Goal: Task Accomplishment & Management: Complete application form

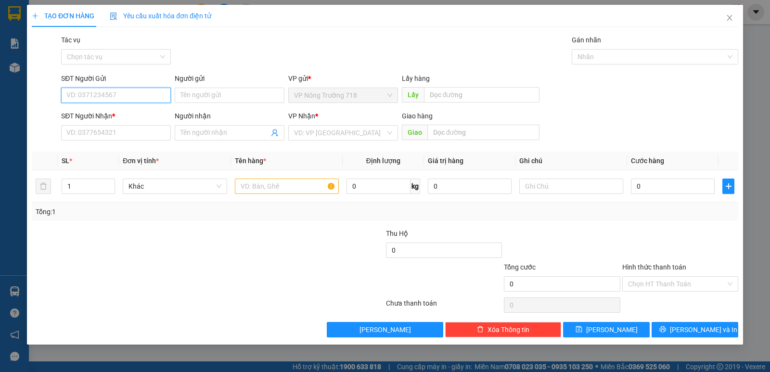
click at [120, 95] on input "SĐT Người Gửi" at bounding box center [116, 95] width 110 height 15
type input "0967"
click at [105, 129] on input "SĐT Người Nhận *" at bounding box center [116, 132] width 110 height 15
type input "0967234954"
click at [96, 89] on input "0967" at bounding box center [116, 95] width 110 height 15
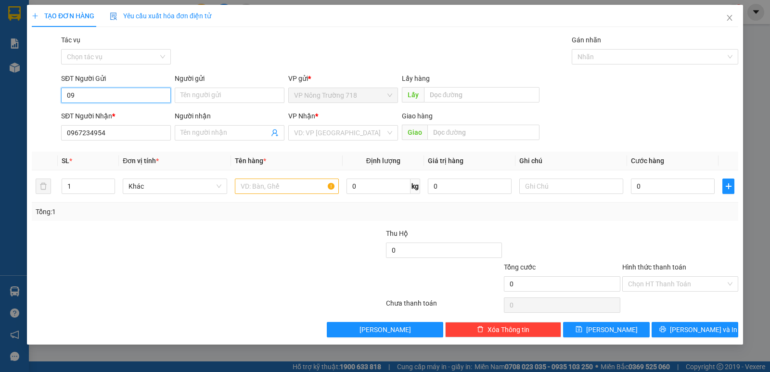
type input "0"
type input "0979464584"
click at [315, 132] on input "search" at bounding box center [339, 133] width 91 height 14
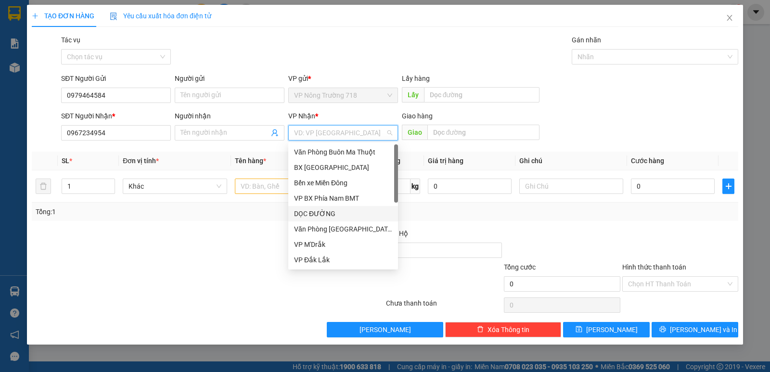
click at [324, 210] on div "DỌC ĐƯỜNG" at bounding box center [343, 213] width 98 height 11
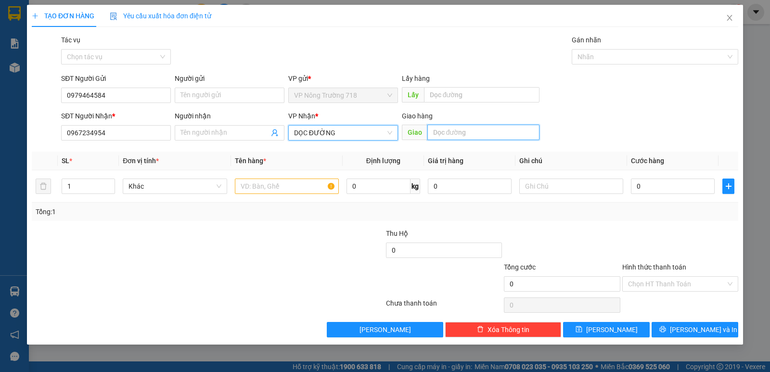
click at [459, 133] on input "text" at bounding box center [483, 132] width 113 height 15
type input "C"
type input "EON BÌNH DƯƠNG"
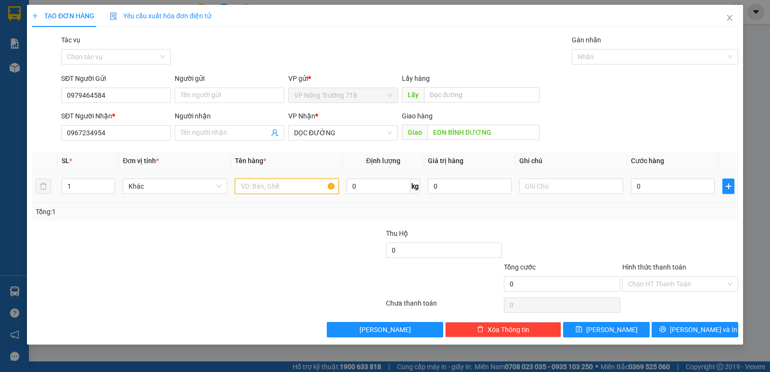
click at [268, 185] on input "text" at bounding box center [287, 185] width 104 height 15
type input "1 THÙNG GIÂY"
click at [638, 189] on input "0" at bounding box center [673, 185] width 84 height 15
click at [638, 186] on input "0" at bounding box center [673, 185] width 84 height 15
type input "80"
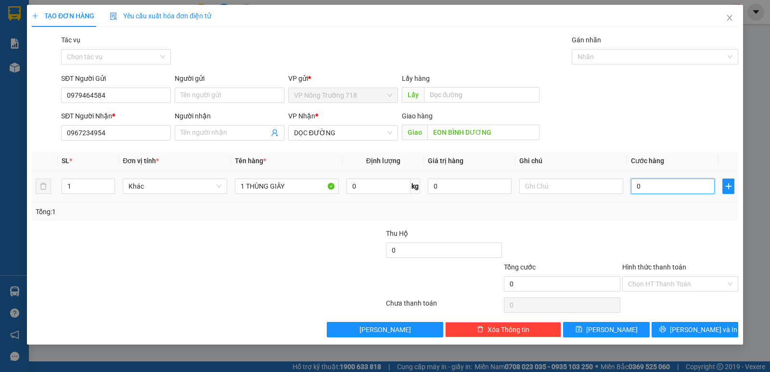
type input "80"
type input "800"
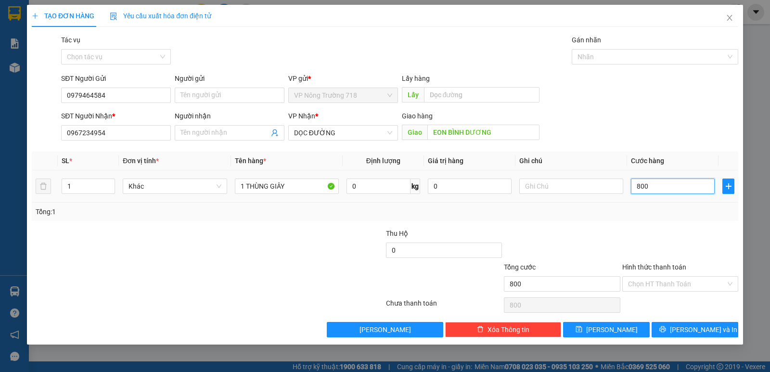
type input "8.000"
type input "80.000"
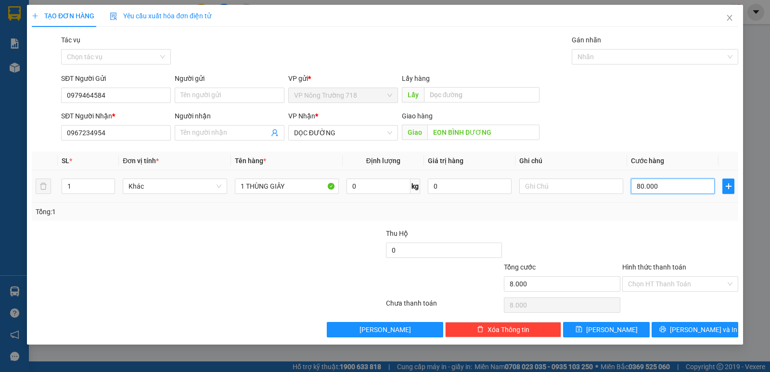
type input "80.000"
type input "800.000"
type input "80.000"
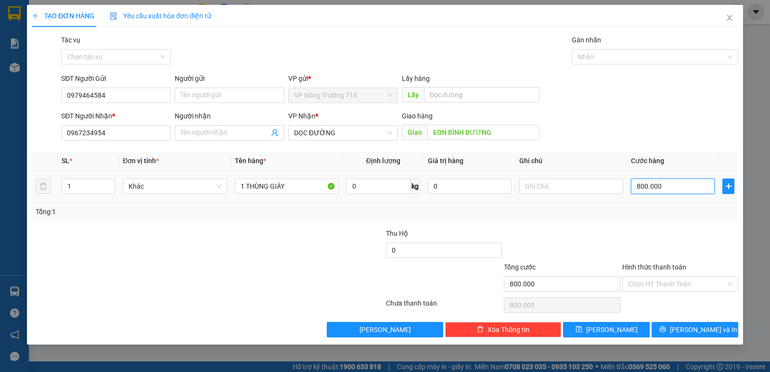
type input "80.000"
click at [708, 283] on input "Hình thức thanh toán" at bounding box center [677, 284] width 98 height 14
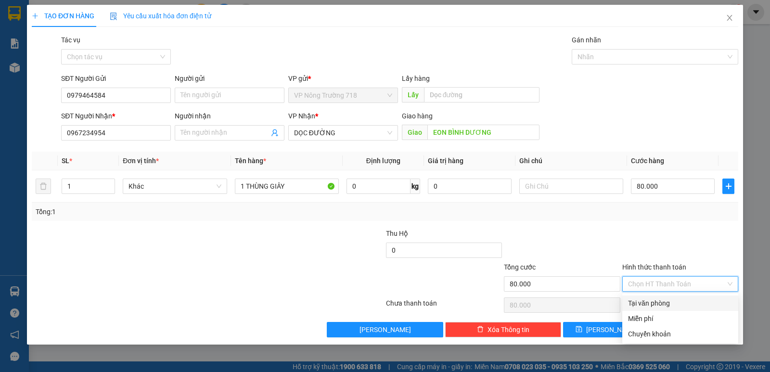
click at [683, 303] on div "Tại văn phòng" at bounding box center [680, 303] width 104 height 11
type input "0"
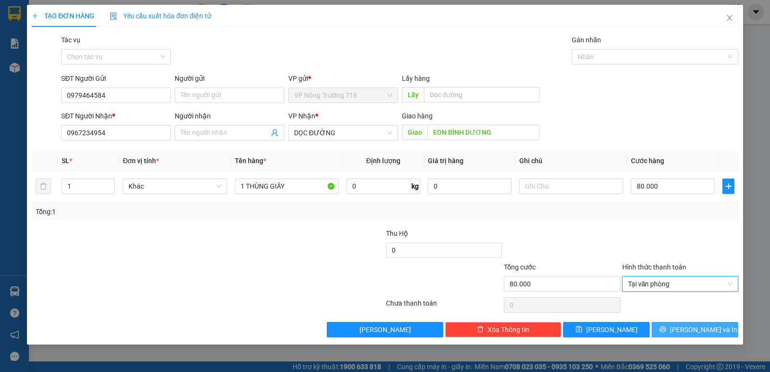
click at [690, 331] on span "[PERSON_NAME] và In" at bounding box center [703, 329] width 67 height 11
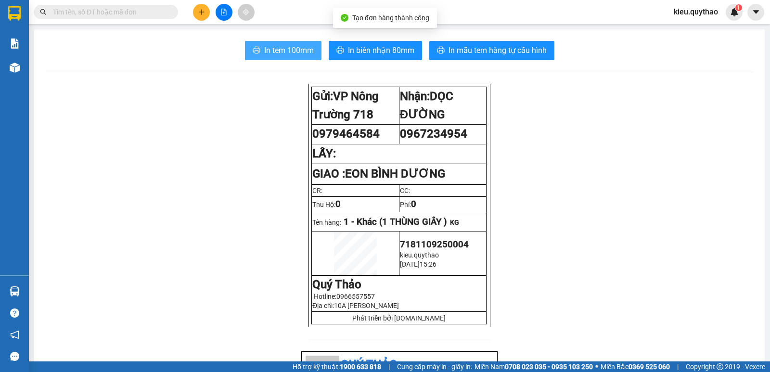
click at [278, 47] on span "In tem 100mm" at bounding box center [289, 50] width 50 height 12
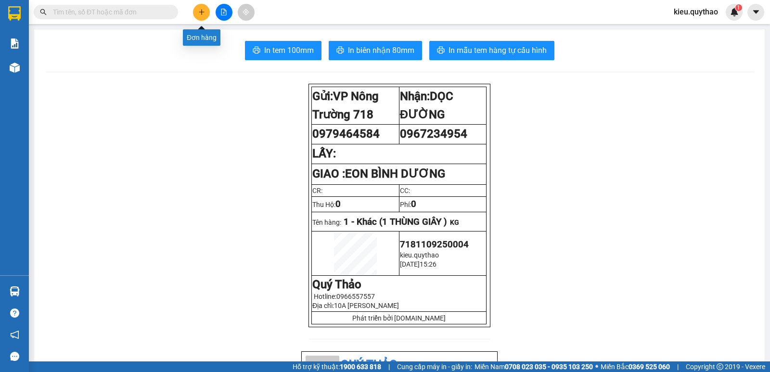
click at [203, 7] on button at bounding box center [201, 12] width 17 height 17
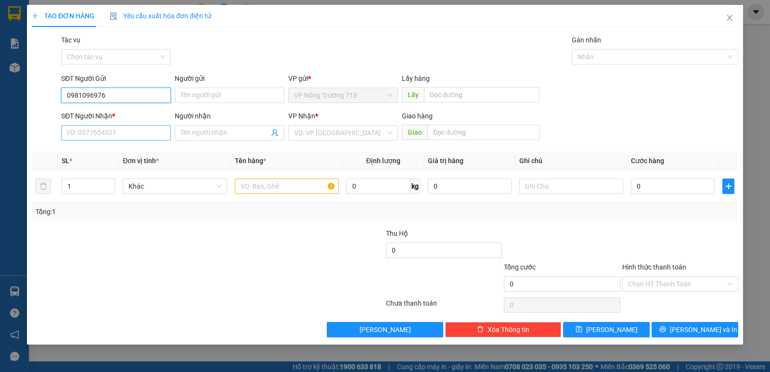
type input "0981096976"
click at [124, 135] on input "SĐT Người Nhận *" at bounding box center [116, 132] width 110 height 15
drag, startPoint x: 105, startPoint y: 94, endPoint x: 67, endPoint y: 93, distance: 37.5
click at [67, 93] on input "0981096976" at bounding box center [116, 95] width 110 height 15
type input "0979464584"
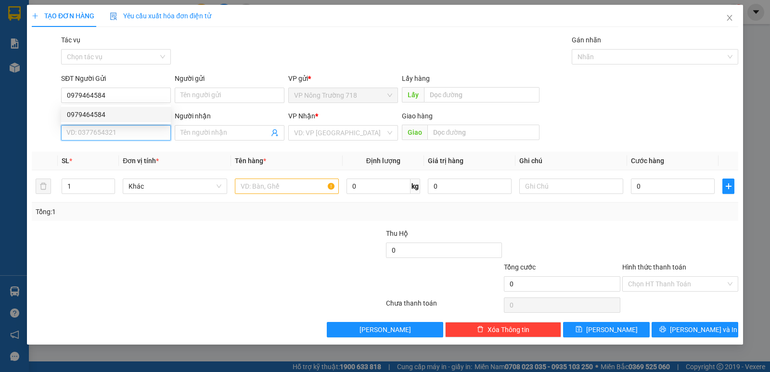
click at [110, 131] on input "SĐT Người Nhận *" at bounding box center [116, 132] width 110 height 15
type input "0981096976"
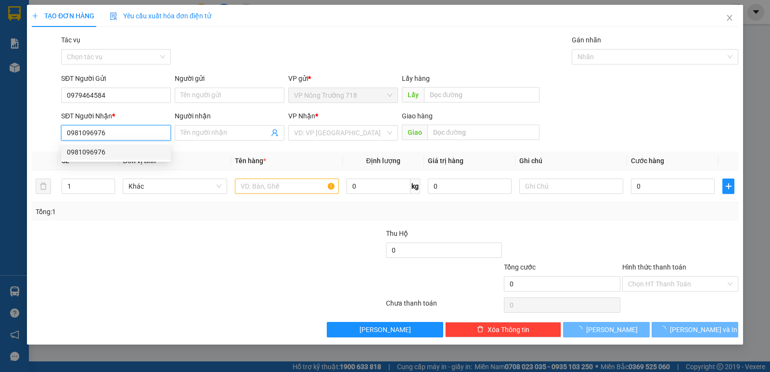
click at [115, 152] on div "0981096976" at bounding box center [116, 152] width 98 height 11
type input "ĐẠI NAM"
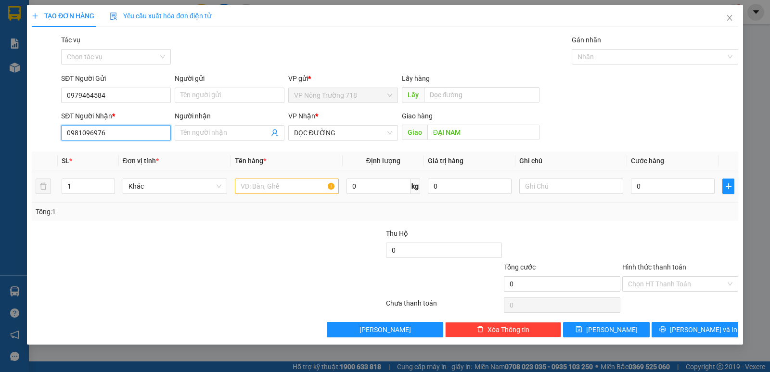
type input "0981096976"
click at [250, 185] on input "text" at bounding box center [287, 185] width 104 height 15
type input "1 THŨNG GIẤY TO- 1 HỘP GIẤY NHỎ"
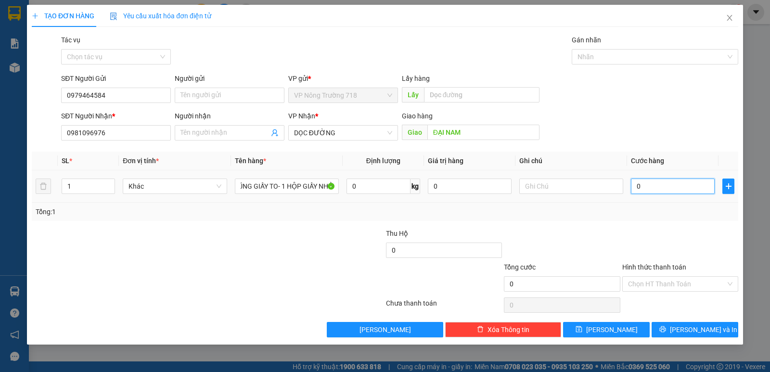
scroll to position [0, 0]
click at [649, 187] on input "0" at bounding box center [673, 185] width 84 height 15
type input "1"
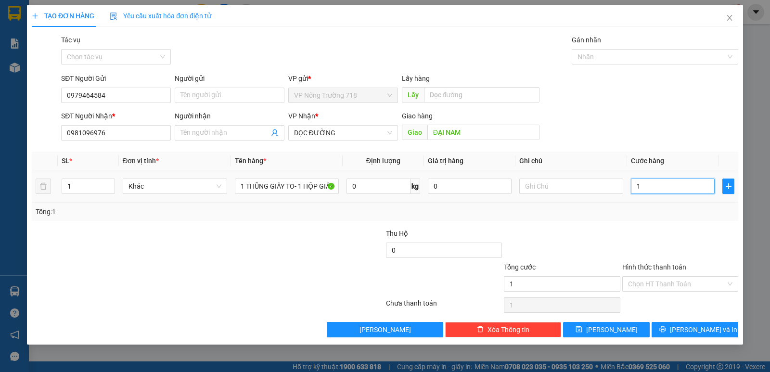
type input "10"
type input "100"
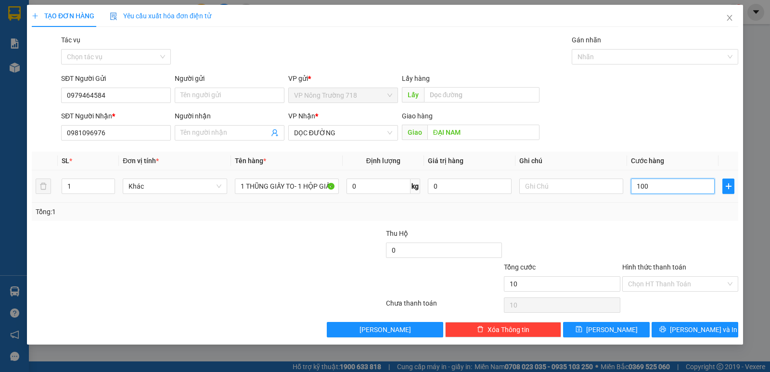
type input "100"
type input "1.000"
type input "10.000"
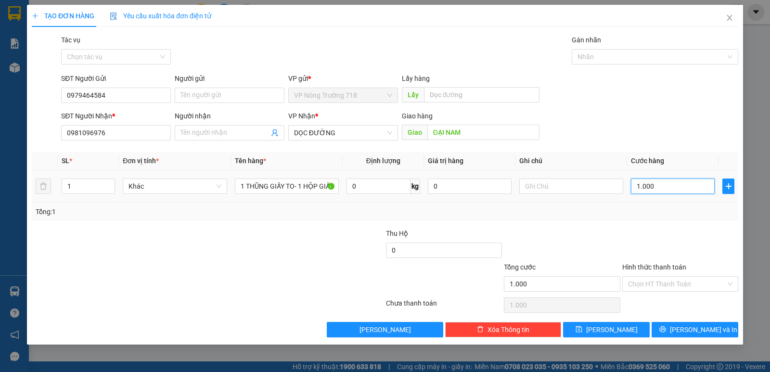
type input "10.000"
type input "100.000"
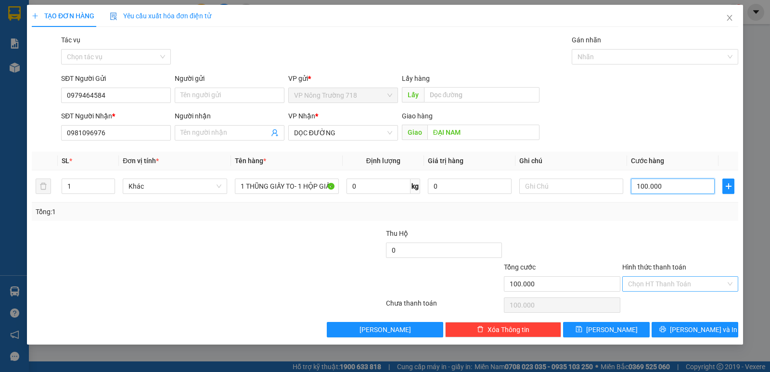
type input "100.000"
click at [659, 281] on input "Hình thức thanh toán" at bounding box center [677, 284] width 98 height 14
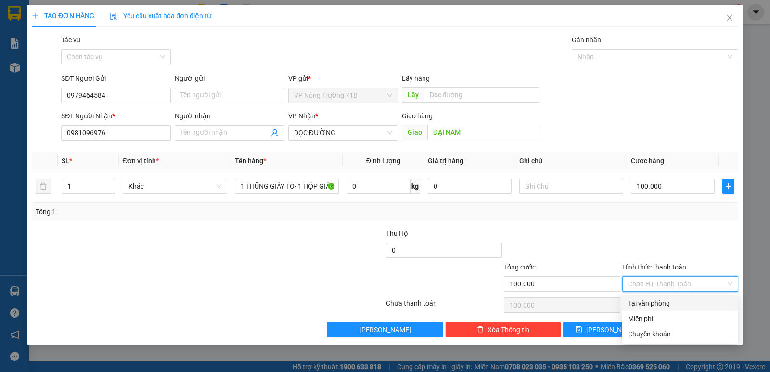
click at [659, 303] on div "Tại văn phòng" at bounding box center [680, 303] width 104 height 11
type input "0"
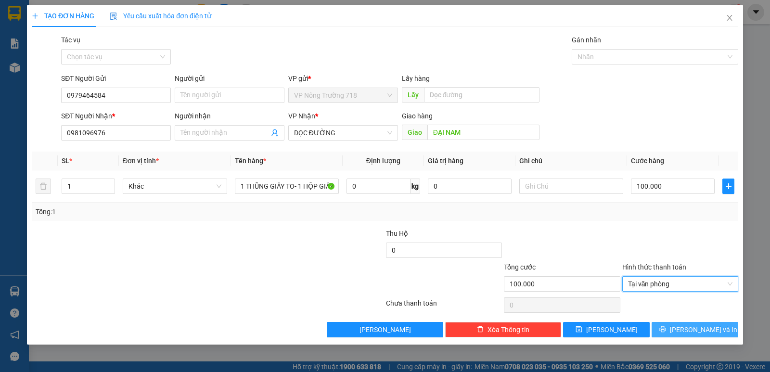
click at [672, 326] on button "[PERSON_NAME] và In" at bounding box center [694, 329] width 87 height 15
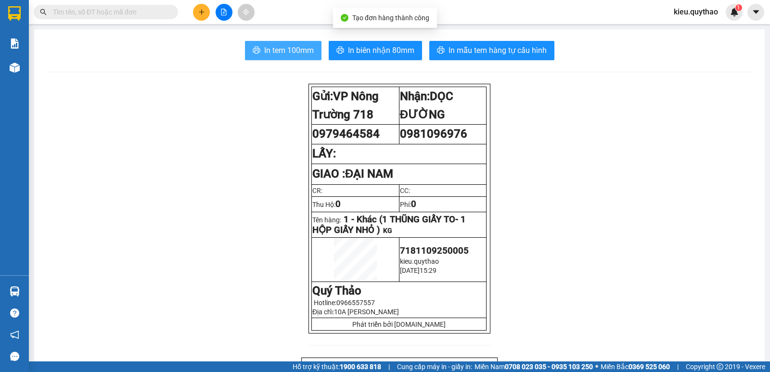
click at [264, 48] on span "In tem 100mm" at bounding box center [289, 50] width 50 height 12
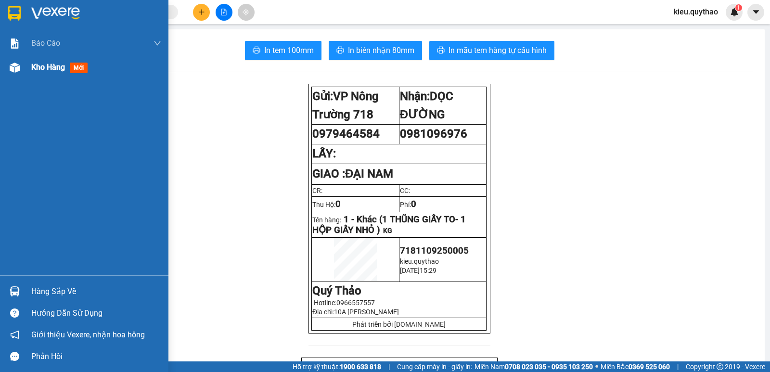
drag, startPoint x: 42, startPoint y: 69, endPoint x: 42, endPoint y: 76, distance: 7.2
click at [42, 76] on div "Kho hàng mới" at bounding box center [96, 67] width 130 height 24
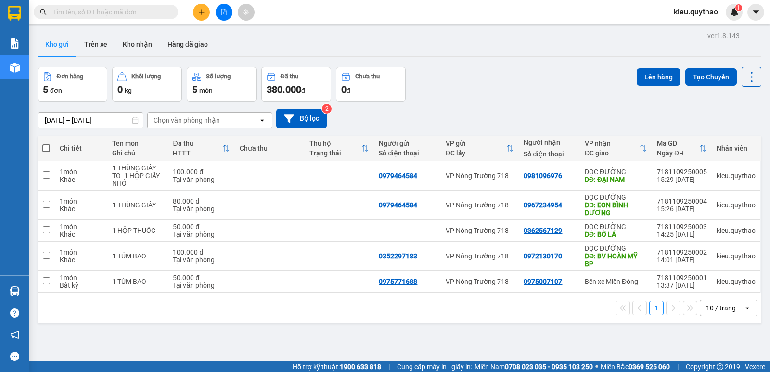
click at [205, 16] on button at bounding box center [201, 12] width 17 height 17
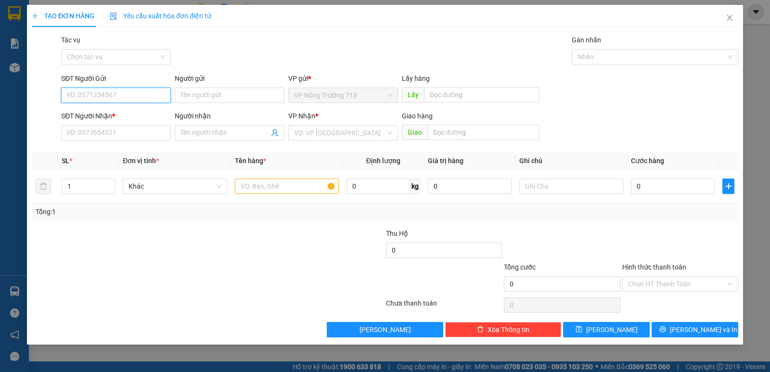
click at [131, 92] on input "SĐT Người Gửi" at bounding box center [116, 95] width 110 height 15
type input "0338008386"
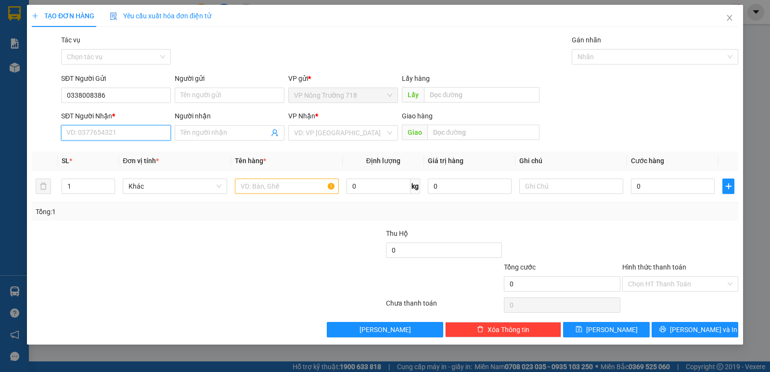
click at [122, 136] on input "SĐT Người Nhận *" at bounding box center [116, 132] width 110 height 15
type input "0344488155"
click at [328, 130] on input "search" at bounding box center [339, 133] width 91 height 14
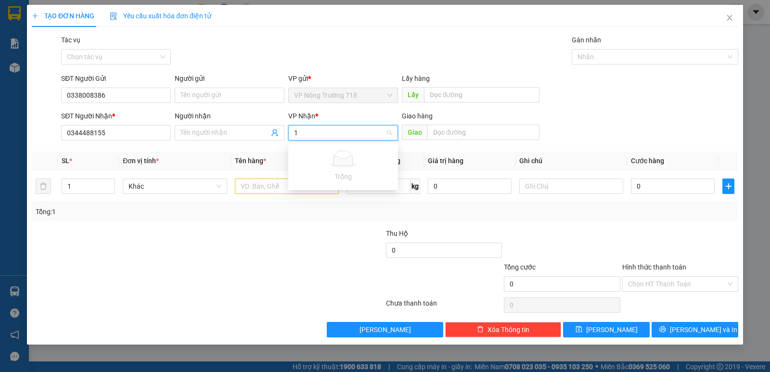
type input "1"
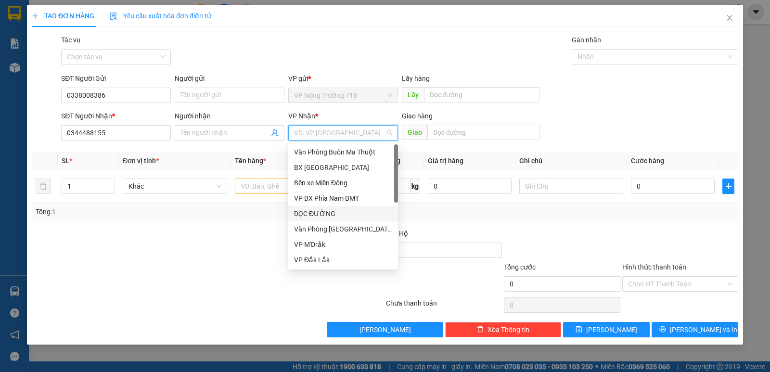
click at [330, 215] on div "DỌC ĐƯỜNG" at bounding box center [343, 213] width 98 height 11
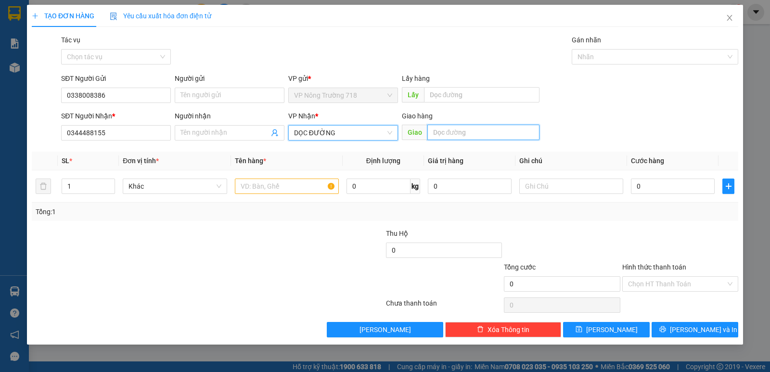
click at [452, 136] on input "text" at bounding box center [483, 132] width 113 height 15
type input "KCN [GEOGRAPHIC_DATA]"
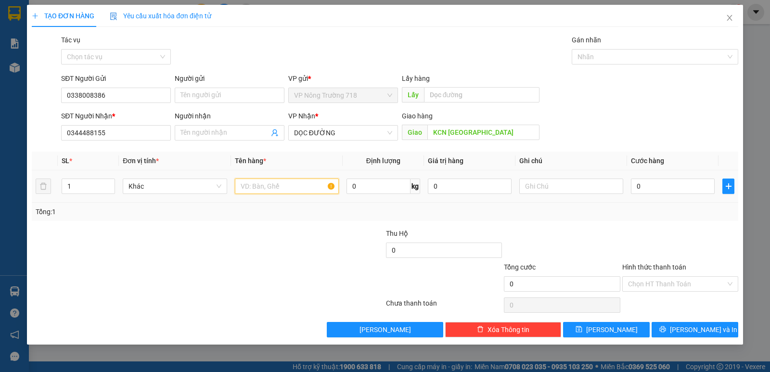
drag, startPoint x: 313, startPoint y: 190, endPoint x: 321, endPoint y: 168, distance: 23.3
click at [314, 184] on input "text" at bounding box center [287, 185] width 104 height 15
type input "1 BAO TRẮNG- 1 GIỎ SÁCH"
click at [632, 187] on input "0" at bounding box center [673, 185] width 84 height 15
click at [646, 187] on input "0" at bounding box center [673, 185] width 84 height 15
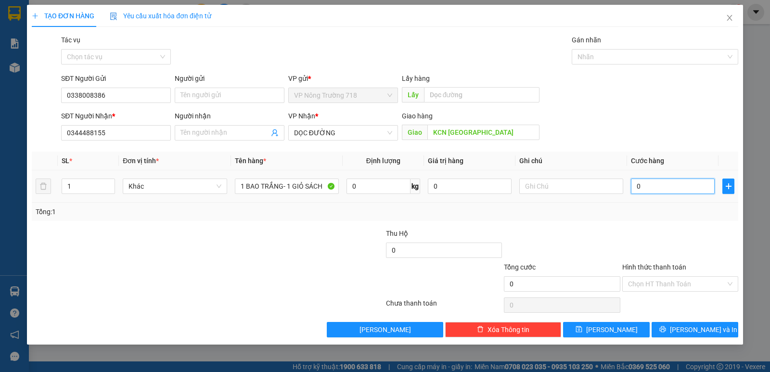
click at [635, 184] on input "0" at bounding box center [673, 185] width 84 height 15
type input "10"
type input "100"
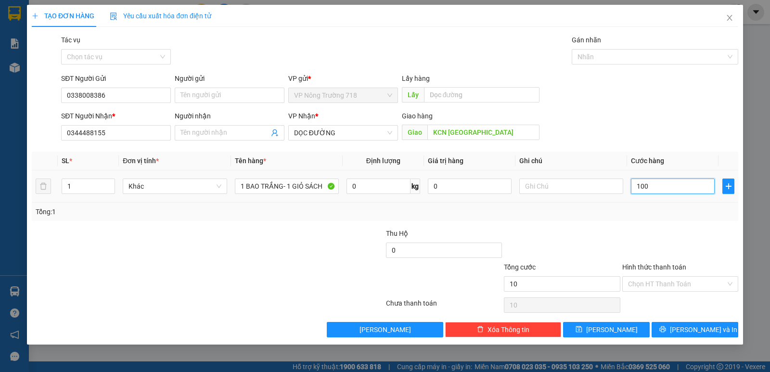
type input "100"
type input "1.000"
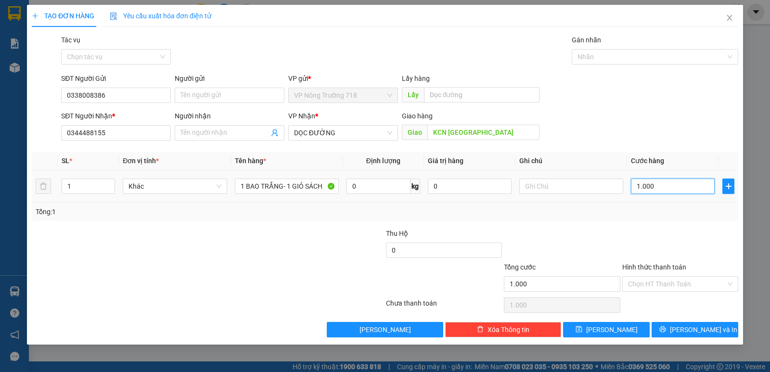
type input "10.000"
type input "100.000"
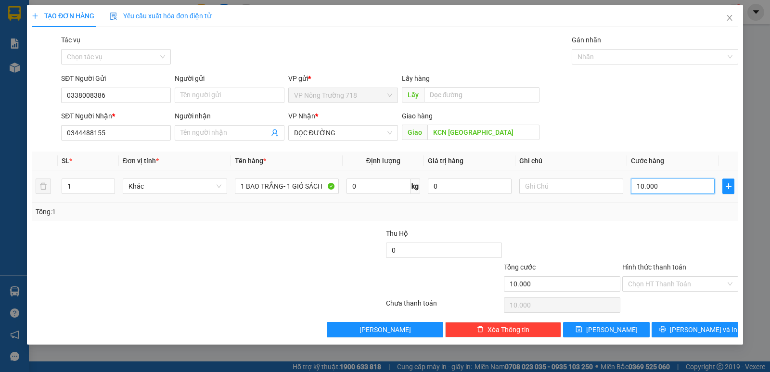
type input "100.000"
click at [668, 286] on input "Hình thức thanh toán" at bounding box center [677, 284] width 98 height 14
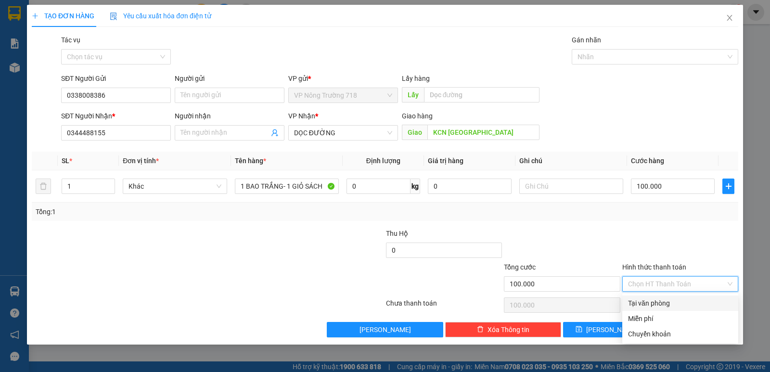
click at [666, 303] on div "Tại văn phòng" at bounding box center [680, 303] width 104 height 11
type input "0"
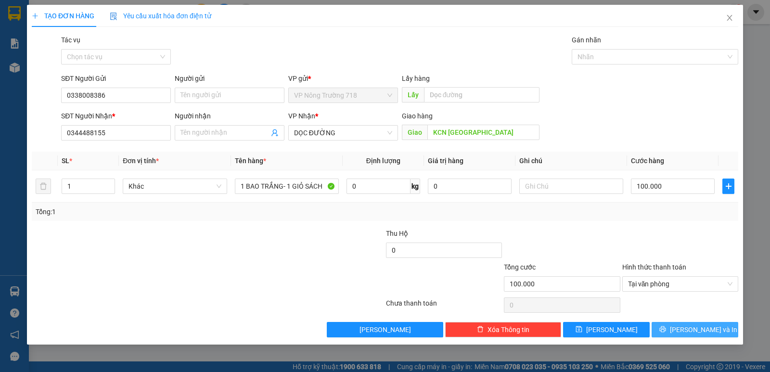
click at [666, 326] on icon "printer" at bounding box center [662, 329] width 7 height 7
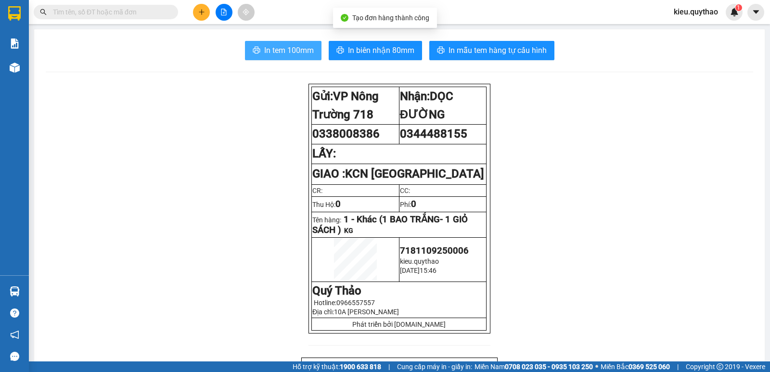
click at [305, 54] on span "In tem 100mm" at bounding box center [289, 50] width 50 height 12
click at [284, 46] on button "In tem 100mm" at bounding box center [283, 50] width 76 height 19
